Goal: Information Seeking & Learning: Learn about a topic

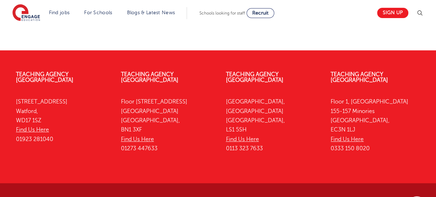
scroll to position [145, 0]
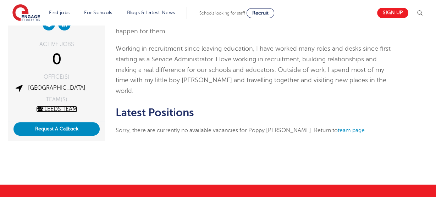
click at [65, 106] on link "Leeds Team" at bounding box center [56, 109] width 41 height 6
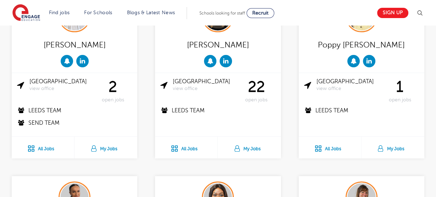
scroll to position [158, 0]
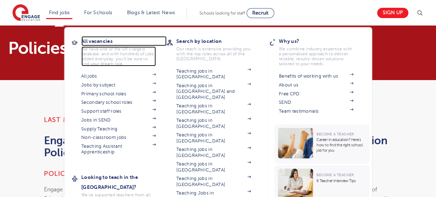
click at [90, 38] on h3 "All vacancies" at bounding box center [123, 41] width 85 height 10
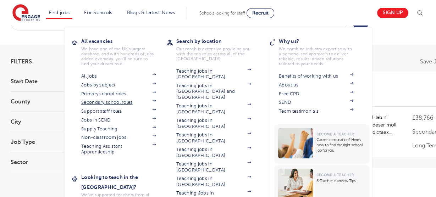
scroll to position [26, 0]
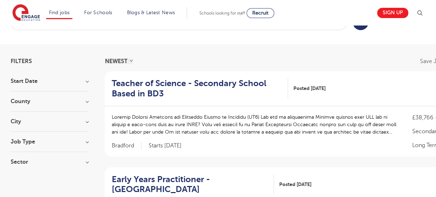
click at [69, 78] on h3 "Start Date" at bounding box center [50, 81] width 78 height 6
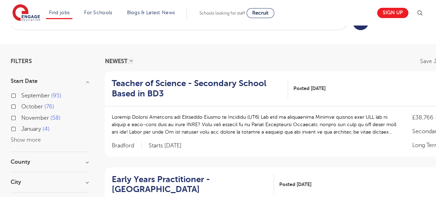
click at [77, 80] on h3 "Start Date" at bounding box center [50, 81] width 78 height 6
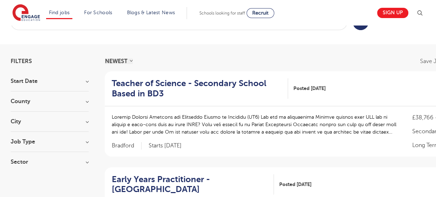
click at [77, 80] on h3 "Start Date" at bounding box center [50, 81] width 78 height 6
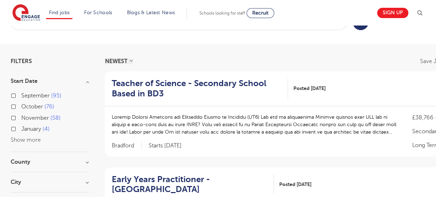
click at [59, 84] on div "September 95 October 76 November 58 January 4 Show more" at bounding box center [50, 114] width 78 height 61
click at [73, 81] on h3 "Start Date" at bounding box center [50, 81] width 78 height 6
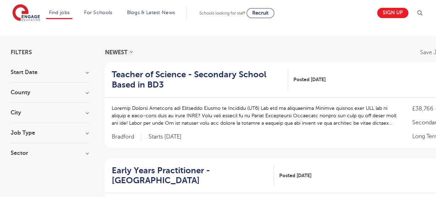
click at [50, 95] on div "County London 650 Hertfordshire 156 Leeds 46 West Sussex 20 Kirklees 12 Show mo…" at bounding box center [50, 96] width 78 height 13
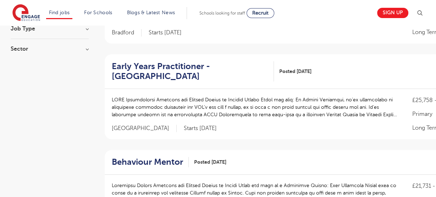
scroll to position [140, 0]
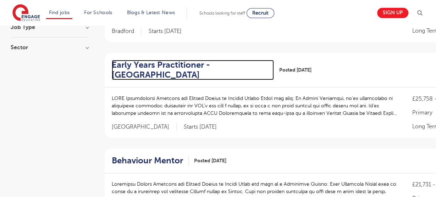
click at [170, 68] on h2 "Early Years Practitioner - Waltham Forest" at bounding box center [190, 70] width 156 height 21
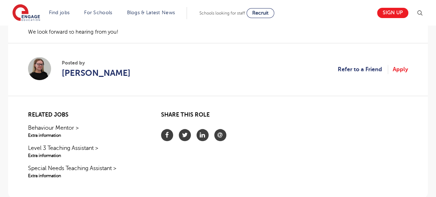
scroll to position [676, 0]
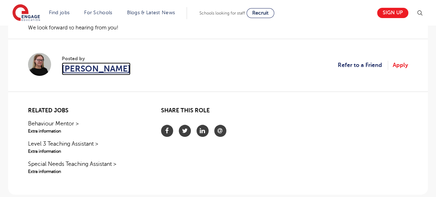
click at [92, 62] on span "[PERSON_NAME]" at bounding box center [96, 68] width 69 height 13
